Goal: Task Accomplishment & Management: Manage account settings

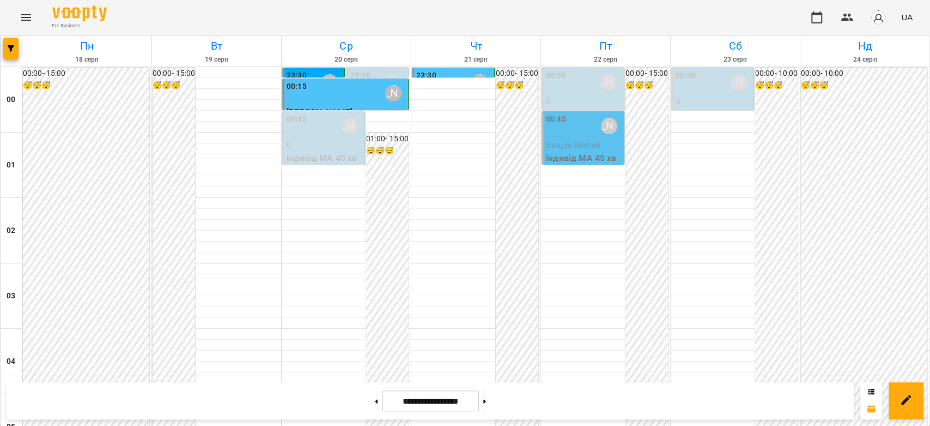
scroll to position [618, 0]
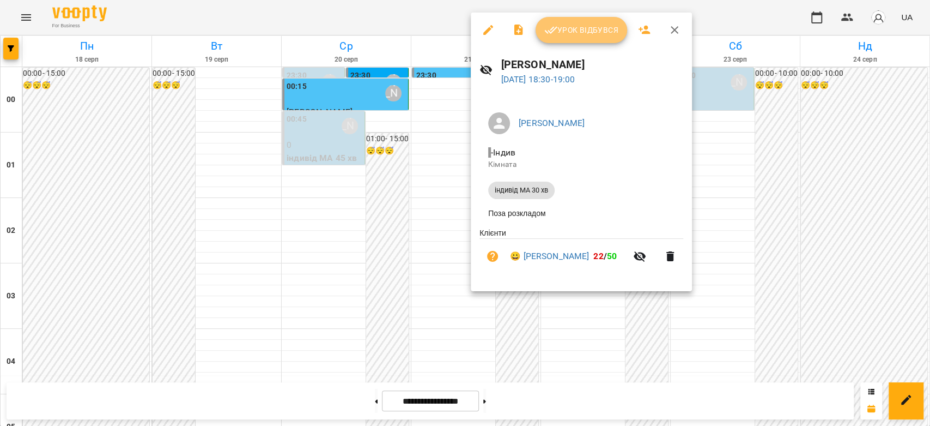
click at [567, 25] on span "Урок відбувся" at bounding box center [582, 29] width 74 height 13
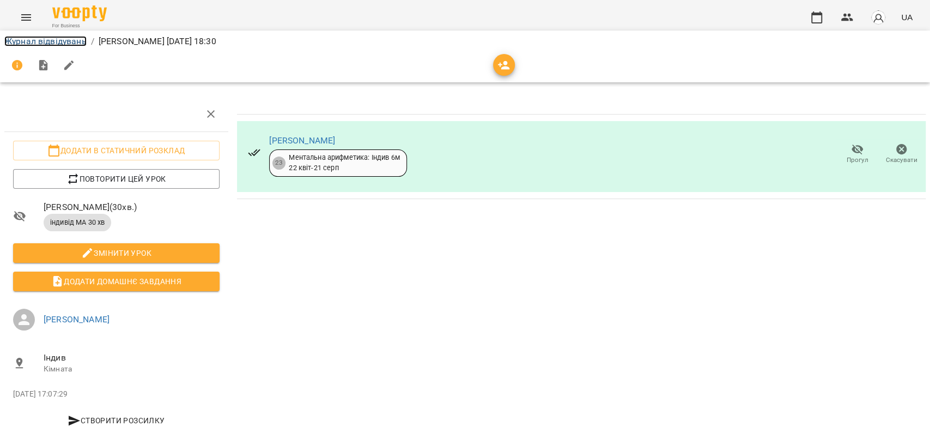
click at [29, 41] on link "Журнал відвідувань" at bounding box center [45, 41] width 82 height 10
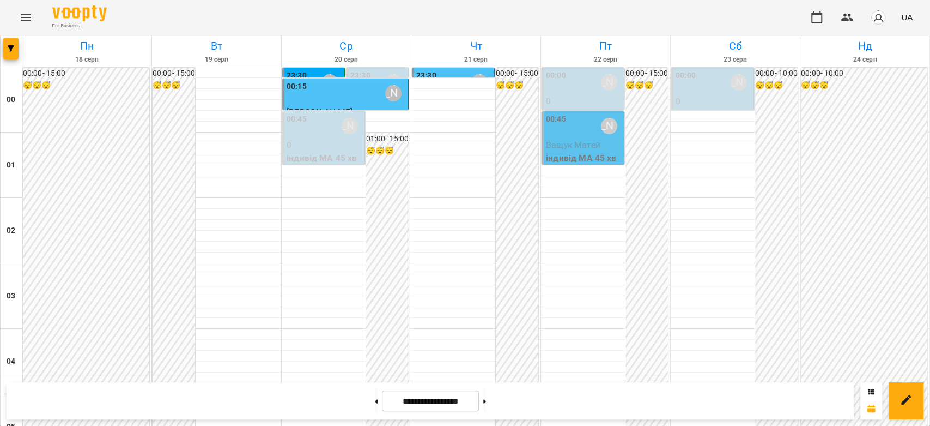
scroll to position [1090, 0]
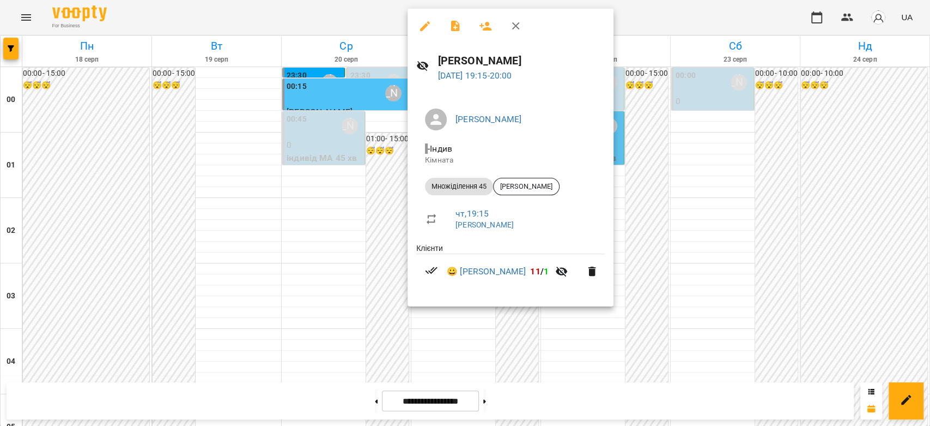
click at [645, 210] on div at bounding box center [465, 213] width 930 height 426
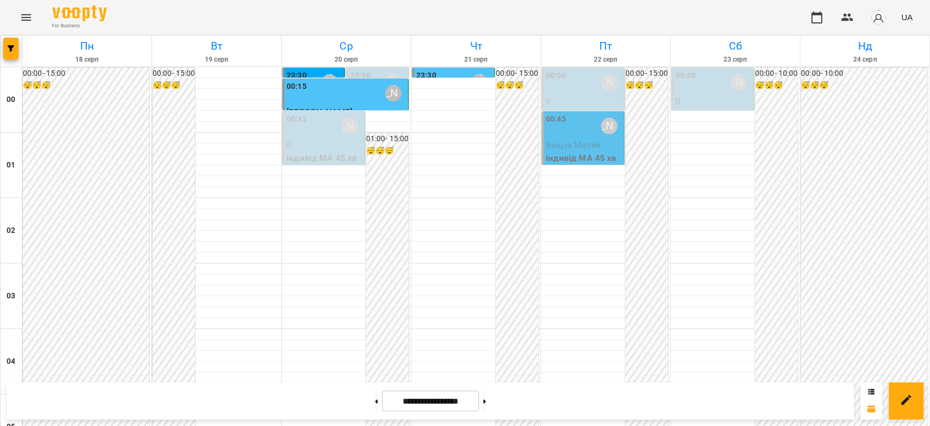
scroll to position [1260, 0]
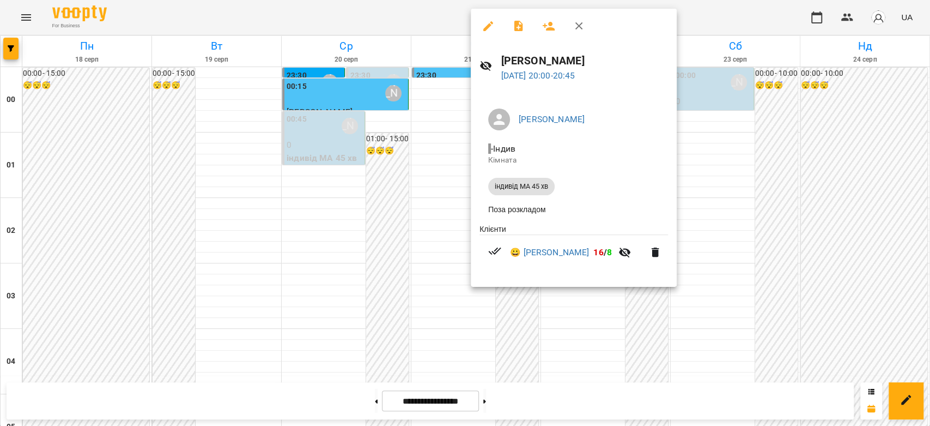
click at [708, 176] on div at bounding box center [465, 213] width 930 height 426
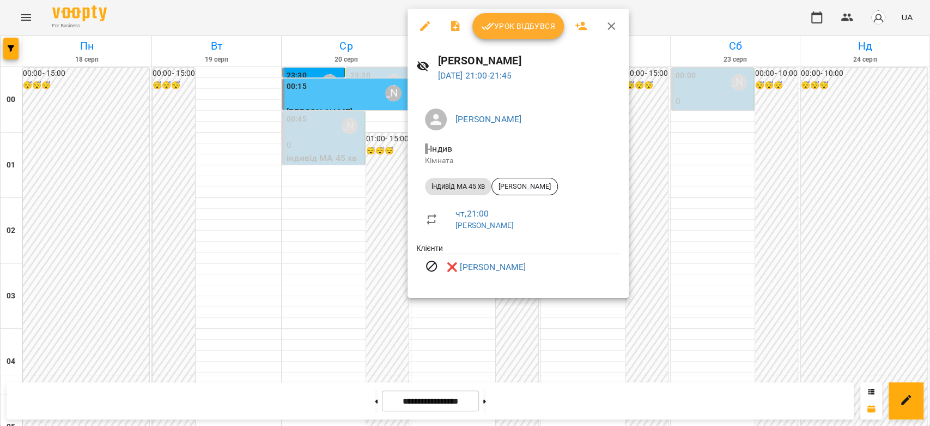
click at [726, 201] on div at bounding box center [465, 213] width 930 height 426
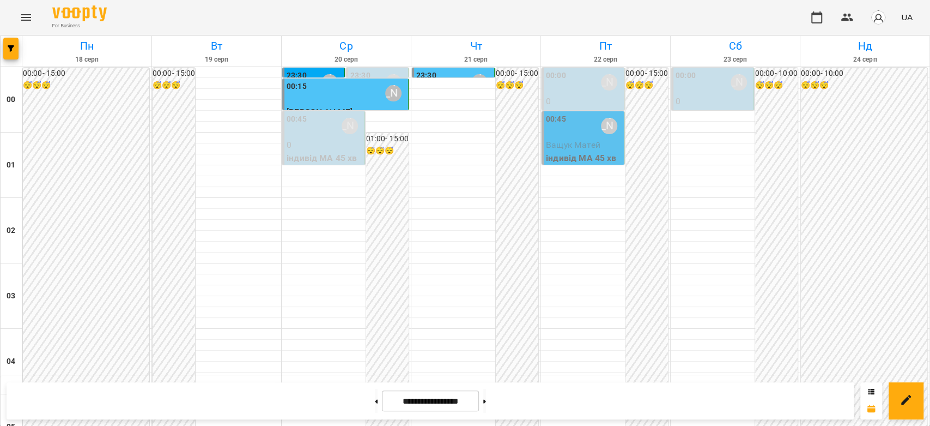
scroll to position [1018, 0]
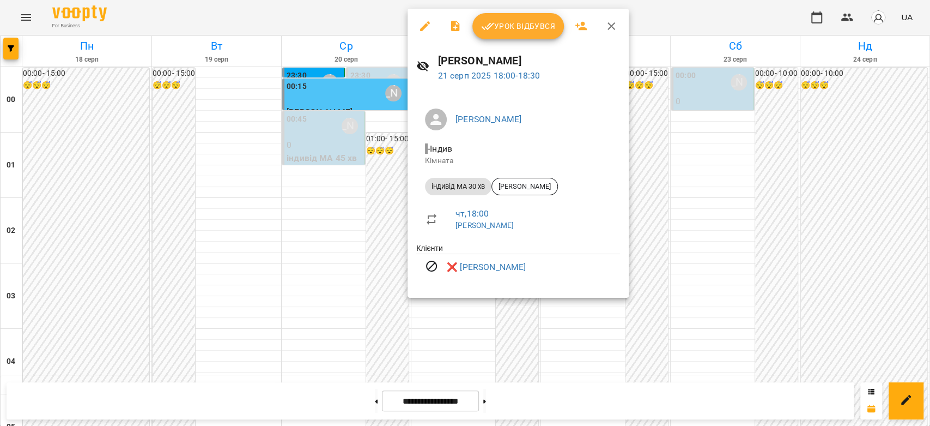
click at [647, 198] on div at bounding box center [465, 213] width 930 height 426
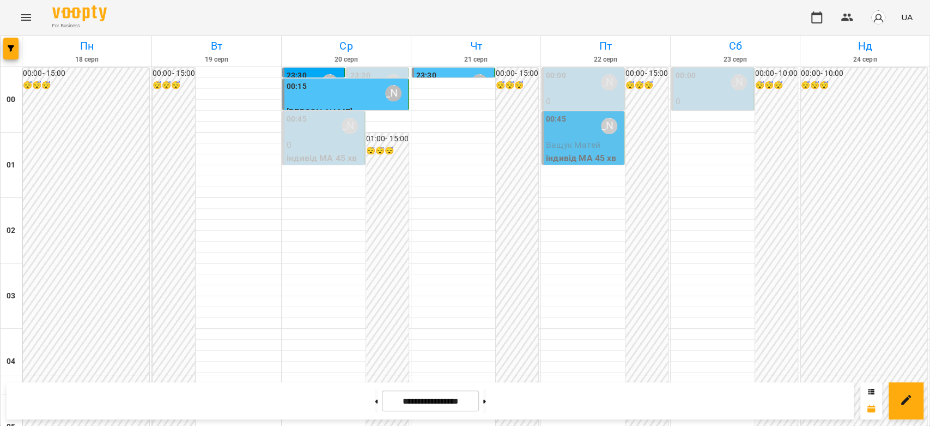
scroll to position [594, 0]
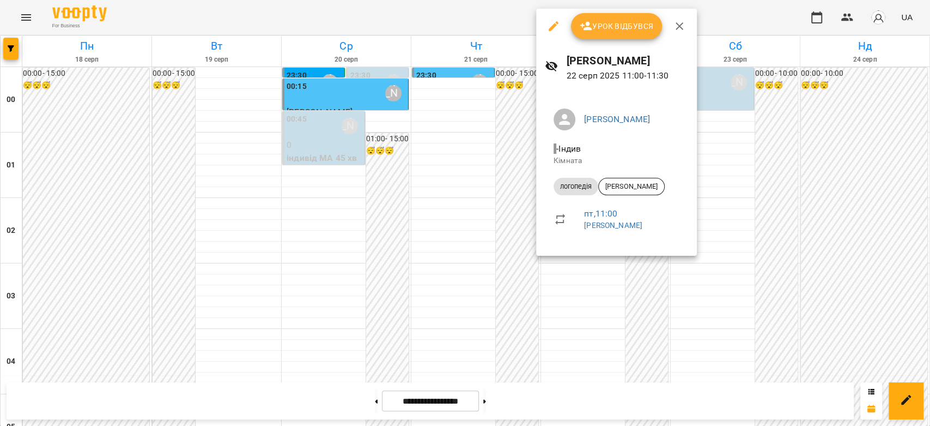
click at [556, 26] on icon "button" at bounding box center [553, 26] width 13 height 13
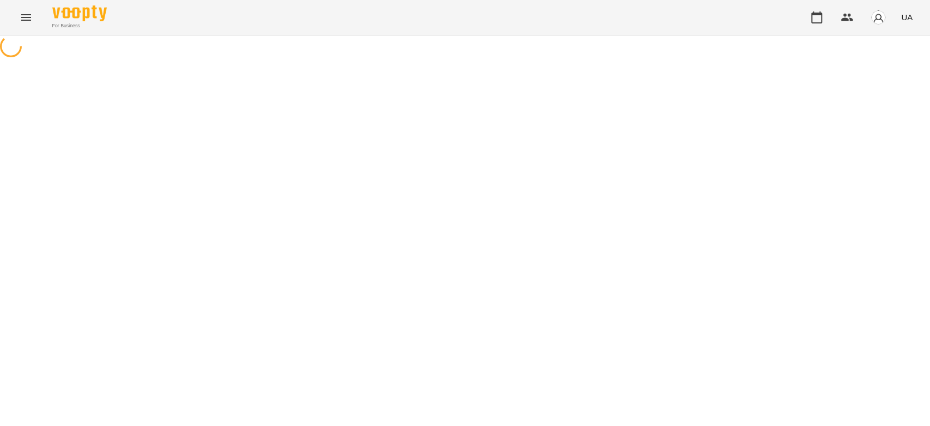
select select "*********"
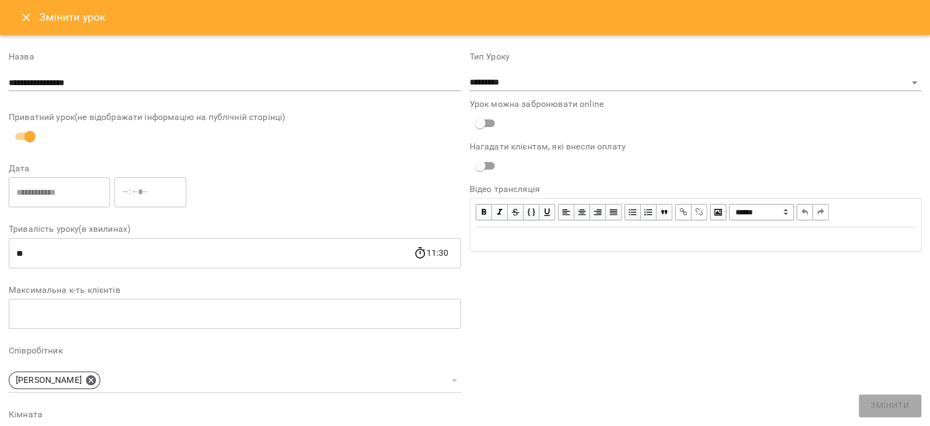
click at [23, 14] on icon "Close" at bounding box center [26, 17] width 13 height 13
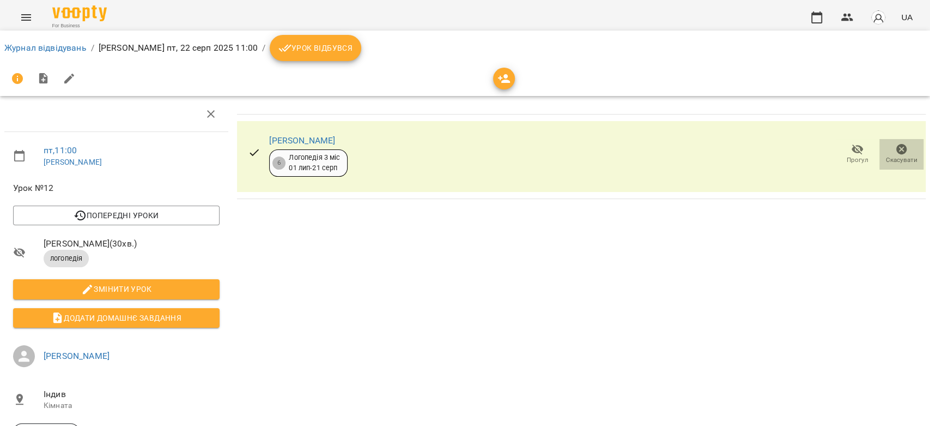
click at [897, 150] on icon "button" at bounding box center [902, 149] width 11 height 11
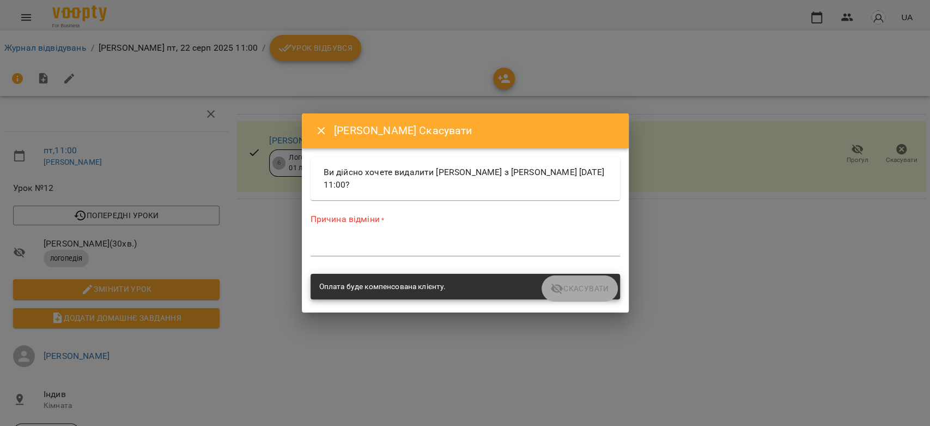
click at [462, 246] on textarea at bounding box center [466, 247] width 310 height 10
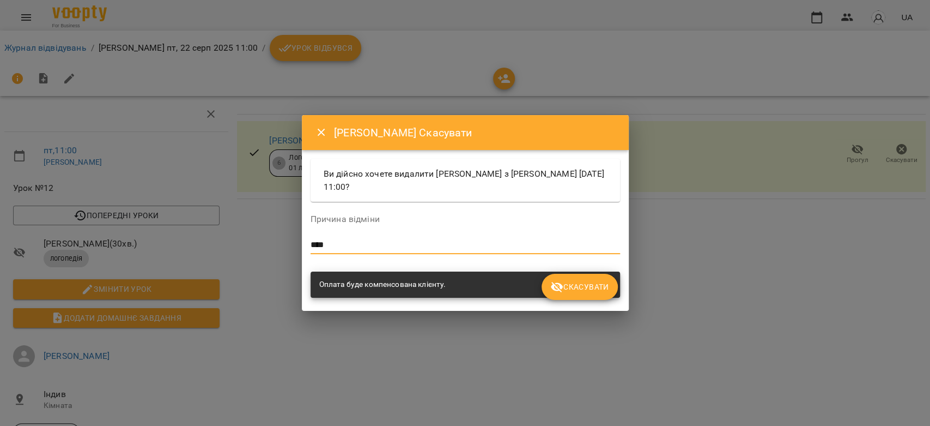
click at [595, 280] on span "Скасувати" at bounding box center [580, 286] width 58 height 13
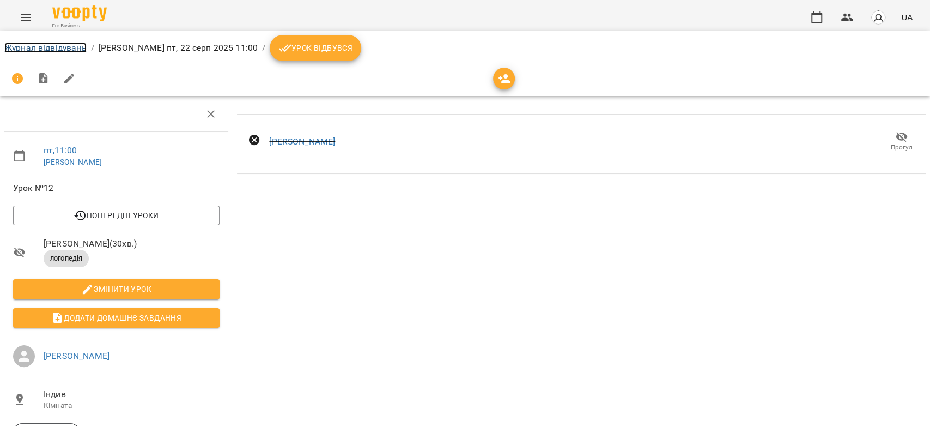
click at [53, 52] on link "Журнал відвідувань" at bounding box center [45, 48] width 82 height 10
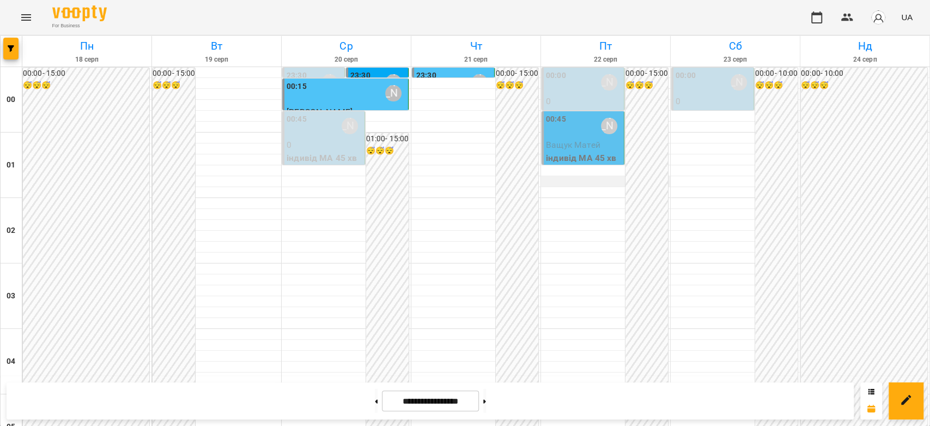
scroll to position [666, 0]
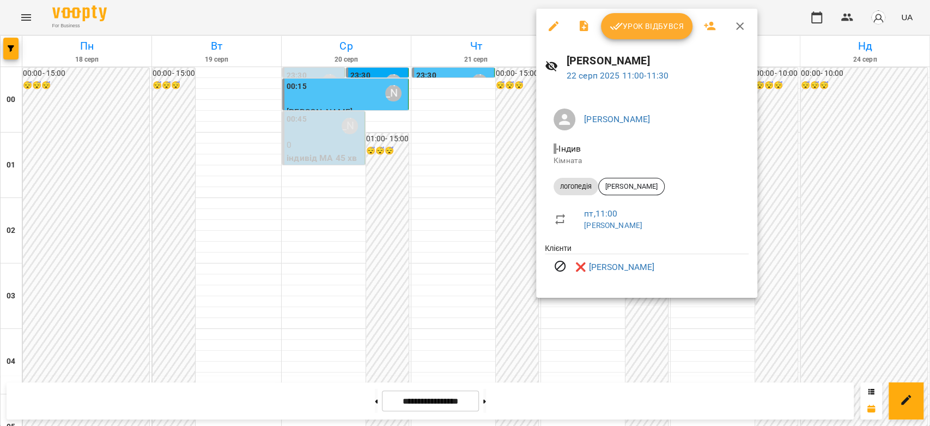
click at [827, 208] on div at bounding box center [465, 213] width 930 height 426
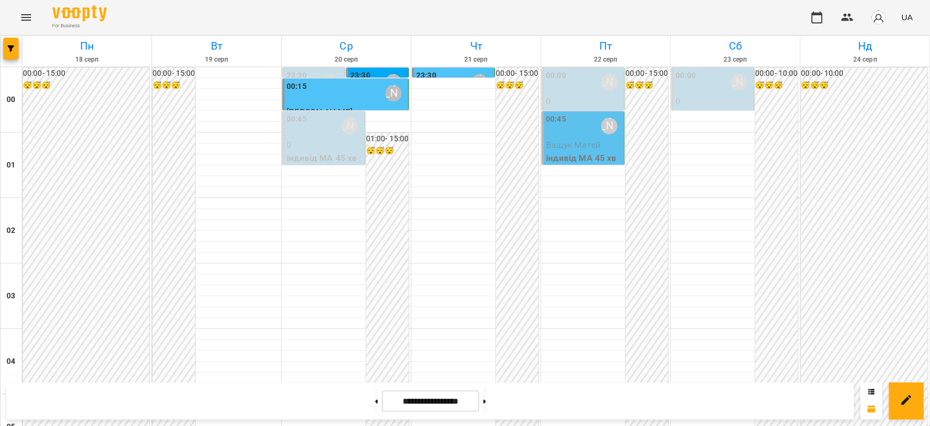
scroll to position [897, 0]
